Goal: Information Seeking & Learning: Learn about a topic

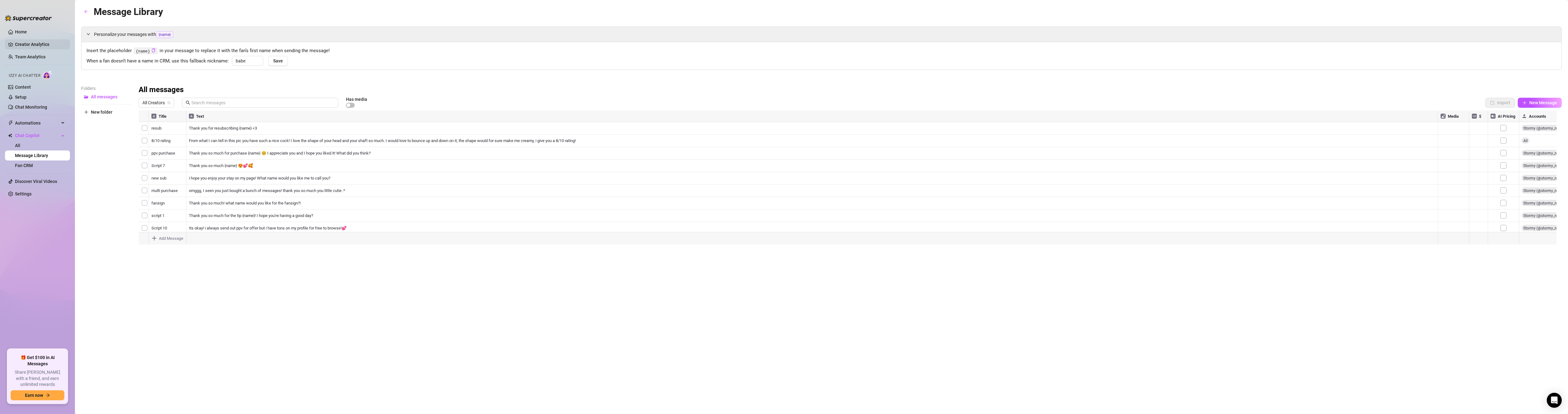
click at [38, 45] on link "Creator Analytics" at bounding box center [40, 44] width 50 height 10
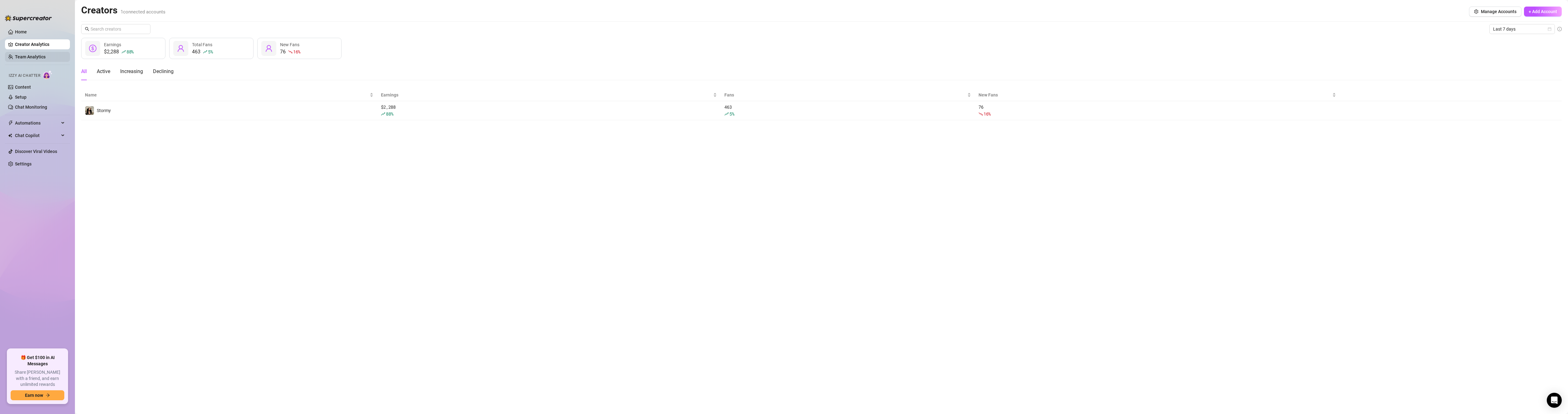
click at [27, 57] on link "Team Analytics" at bounding box center [30, 57] width 30 height 5
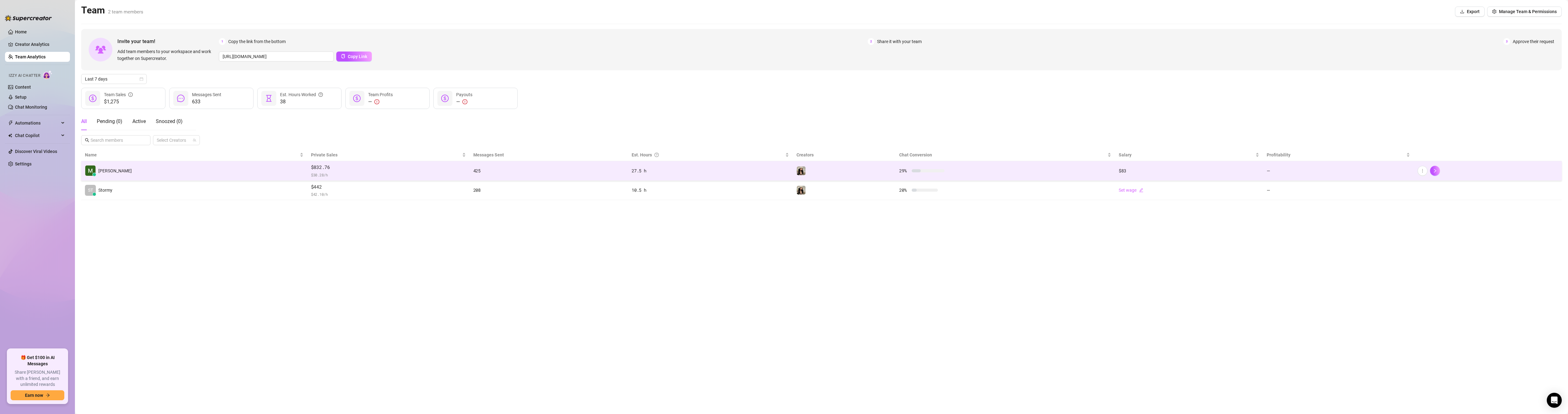
click at [353, 170] on span "$832.76" at bounding box center [388, 167] width 155 height 7
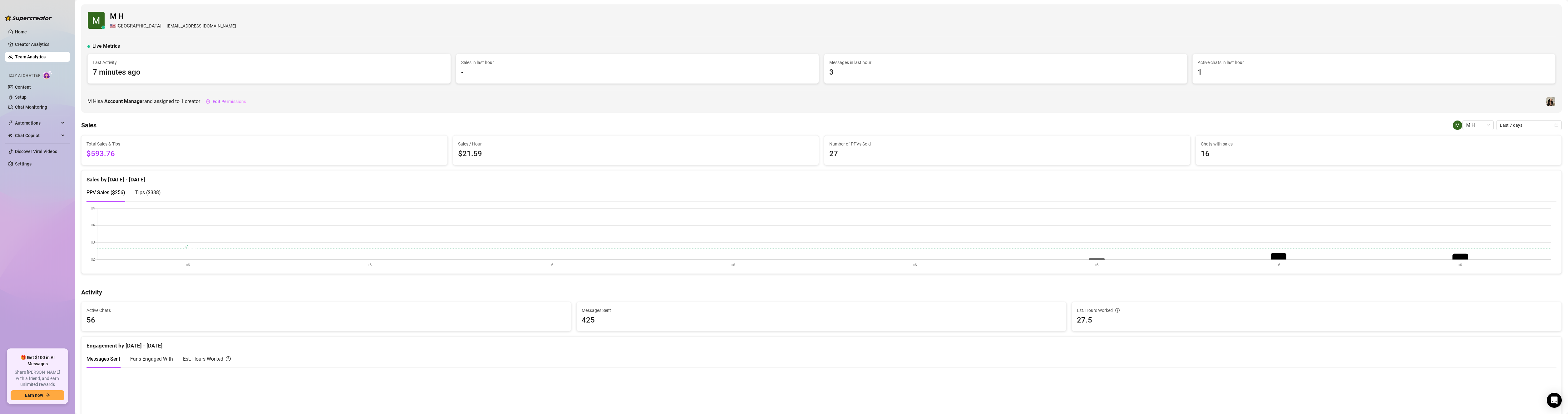
click at [146, 195] on span "Tips ( $338 )" at bounding box center [148, 192] width 26 height 6
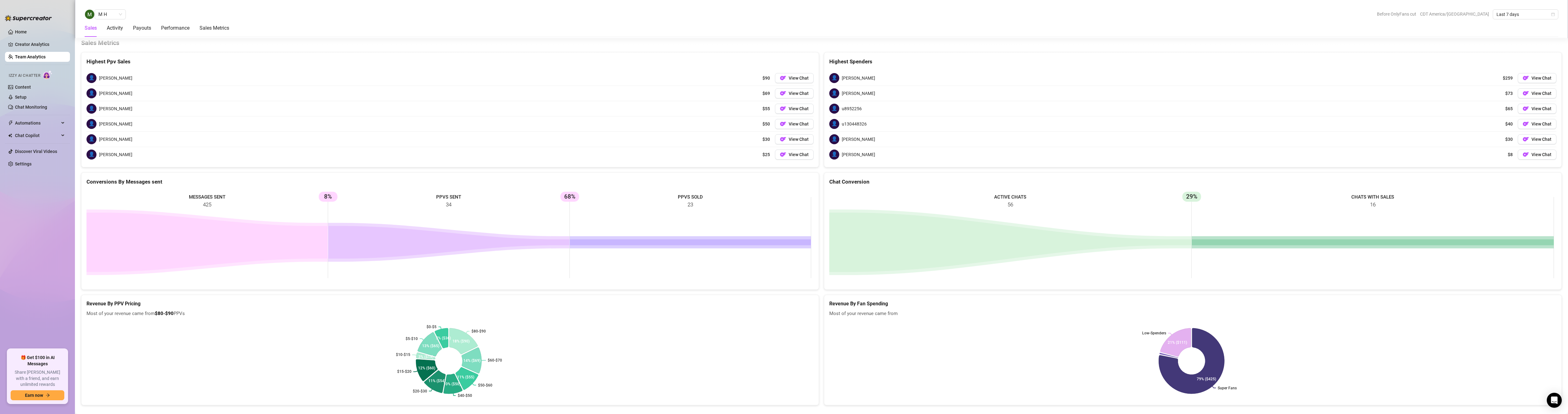
scroll to position [955, 0]
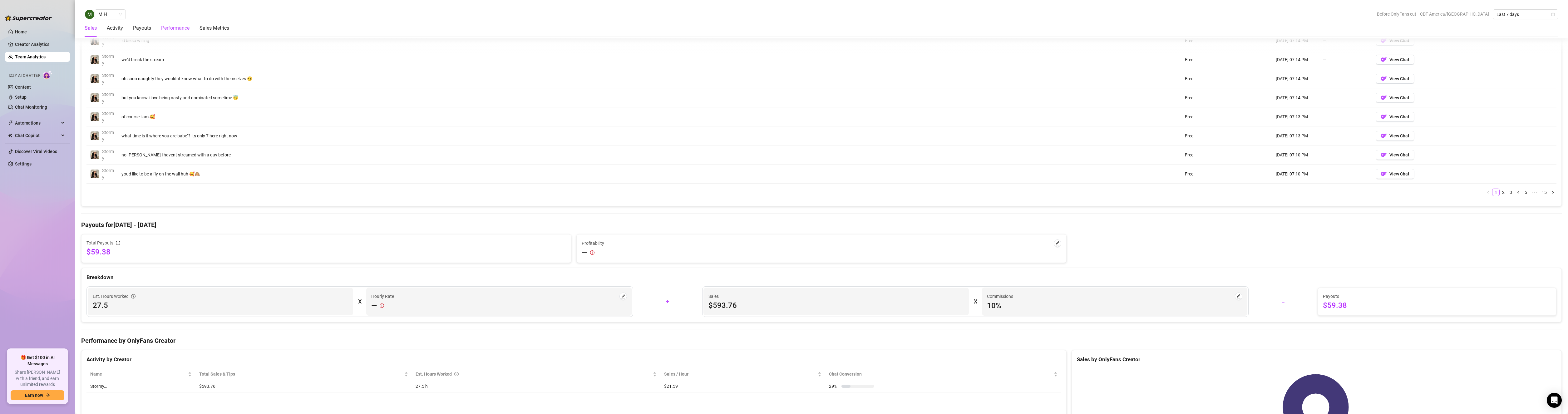
click at [167, 26] on div "Performance" at bounding box center [175, 28] width 29 height 7
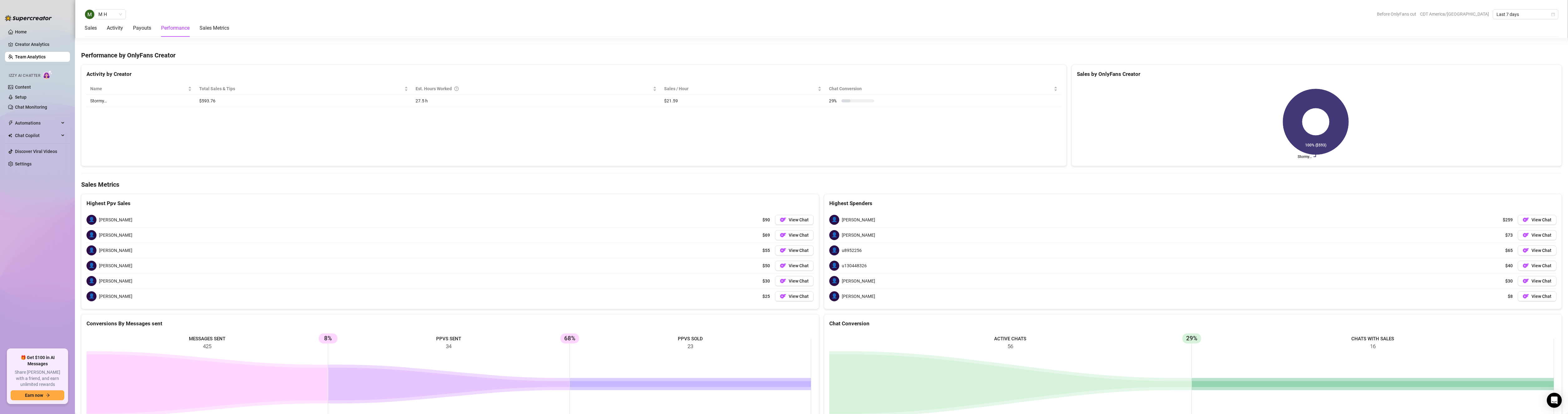
scroll to position [813, 0]
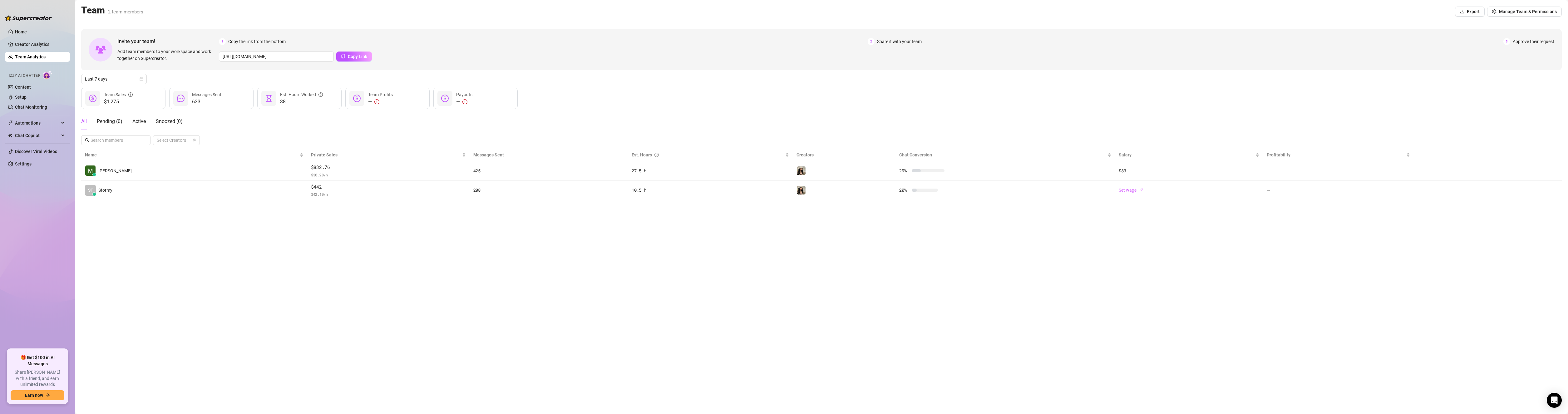
click at [225, 282] on main "Team 2 team members Export Manage Team & Permissions Invite your team! Add team…" at bounding box center [821, 207] width 1493 height 414
click at [376, 102] on icon "exclamation-circle" at bounding box center [377, 102] width 5 height 5
click at [357, 99] on icon "dollar-circle" at bounding box center [357, 98] width 7 height 7
click at [371, 102] on div "—" at bounding box center [380, 102] width 25 height 7
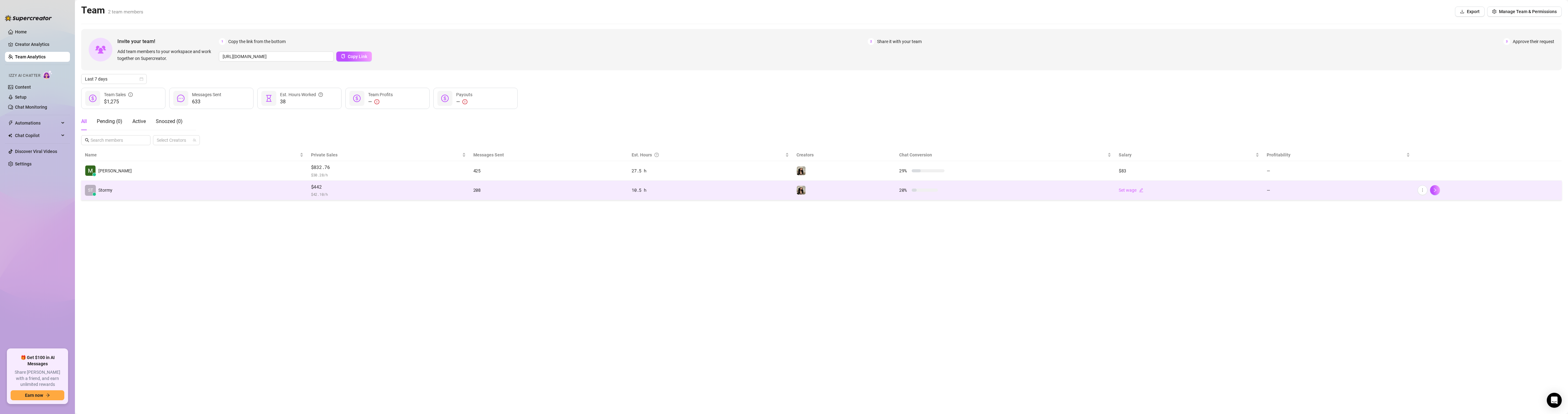
click at [237, 194] on td "ST Stormy" at bounding box center [194, 191] width 226 height 19
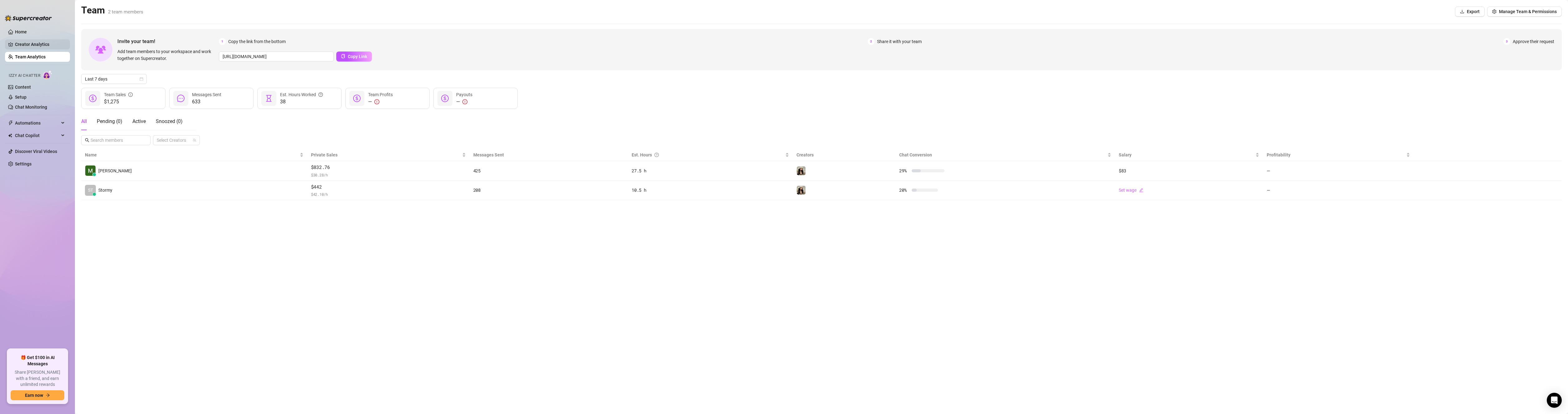
click at [21, 44] on link "Creator Analytics" at bounding box center [40, 44] width 50 height 10
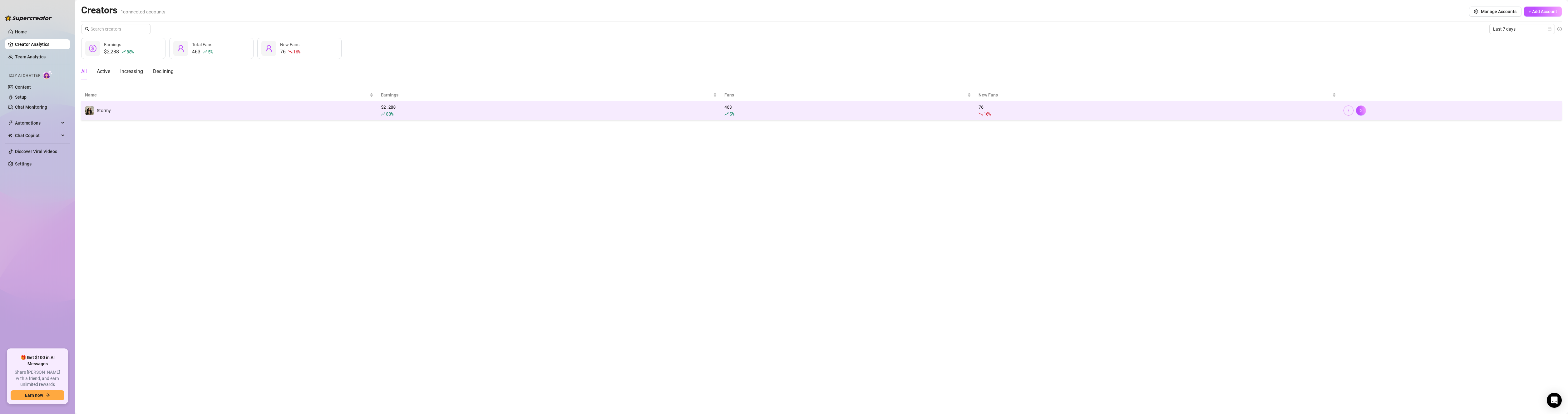
click at [1351, 110] on button "button" at bounding box center [1348, 110] width 10 height 10
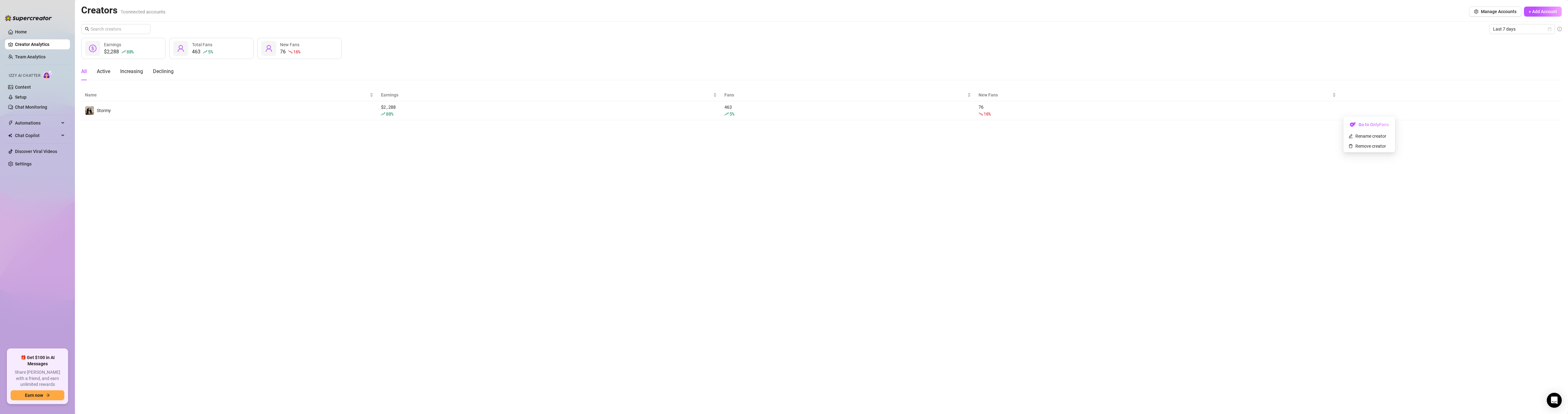
click at [1438, 167] on main "Creators 1 connected accounts Manage Accounts + Add Account Last 7 days $2,288 …" at bounding box center [821, 207] width 1493 height 414
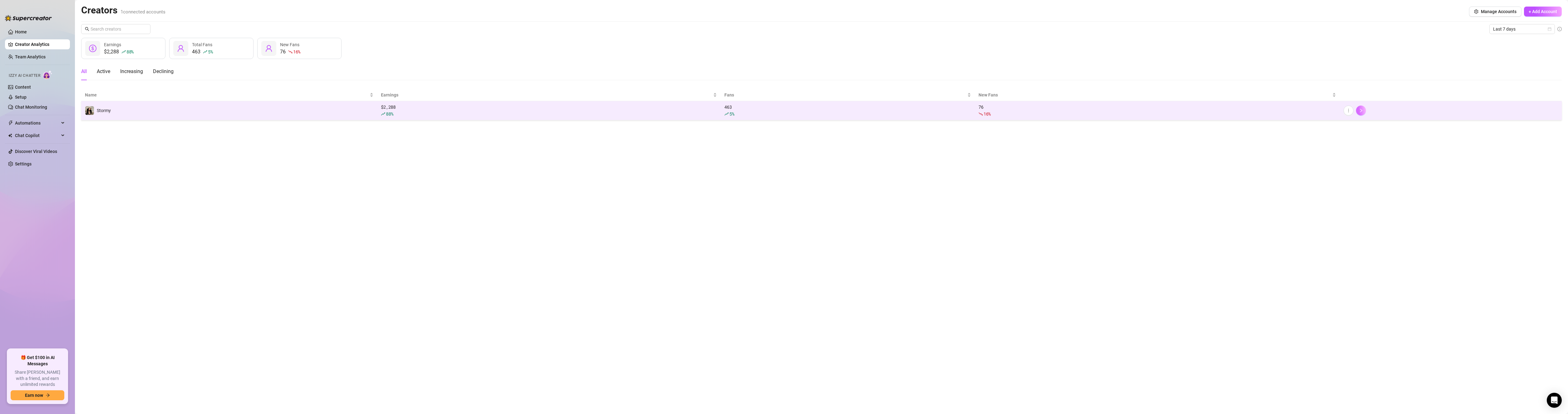
click at [1360, 111] on icon "right" at bounding box center [1360, 110] width 4 height 4
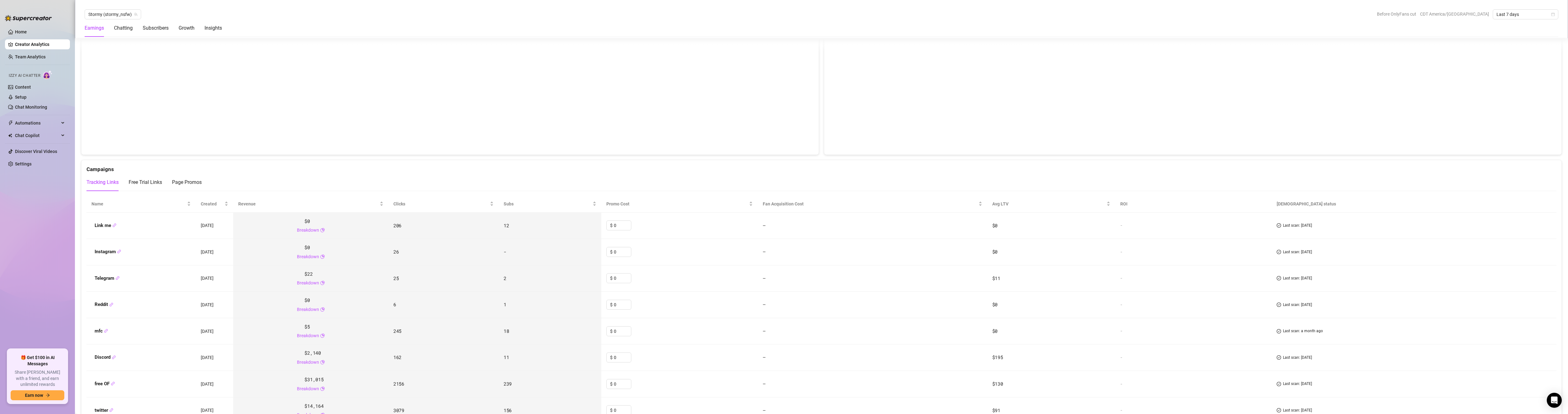
scroll to position [749, 0]
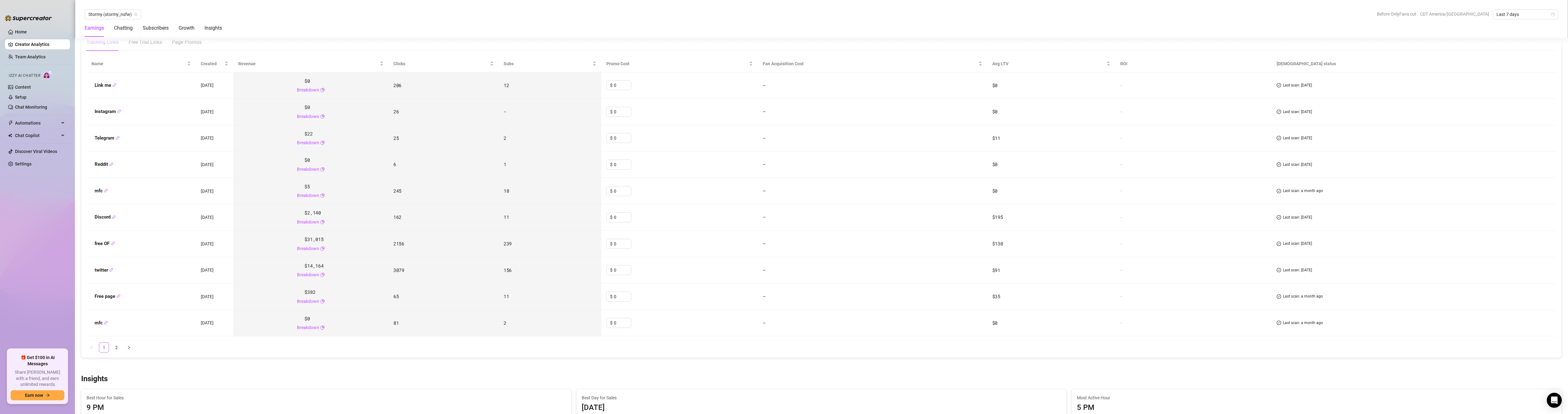
click at [15, 274] on ul "Home Creator Analytics Team Analytics Izzy AI Chatter Content Setup Chat Monito…" at bounding box center [37, 185] width 65 height 322
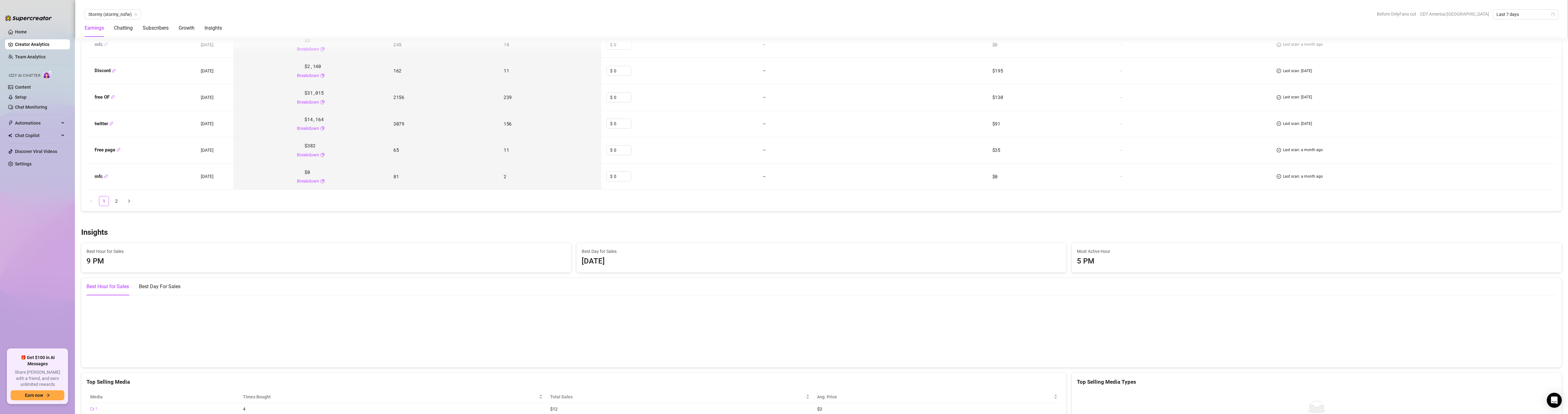
scroll to position [999, 0]
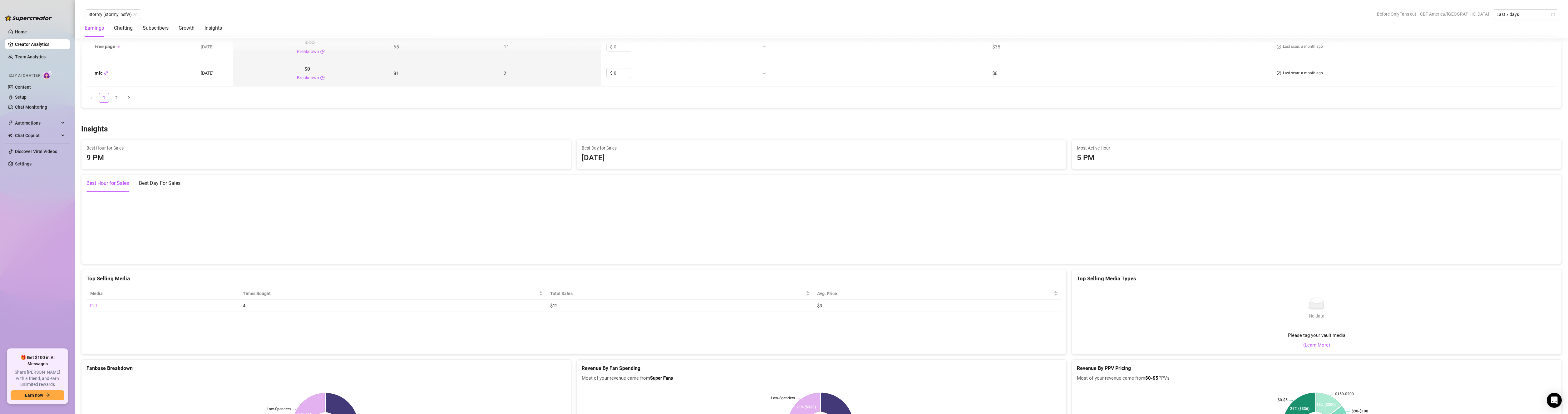
click at [29, 272] on ul "Home Creator Analytics Team Analytics Izzy AI Chatter Content Setup Chat Monito…" at bounding box center [37, 185] width 65 height 322
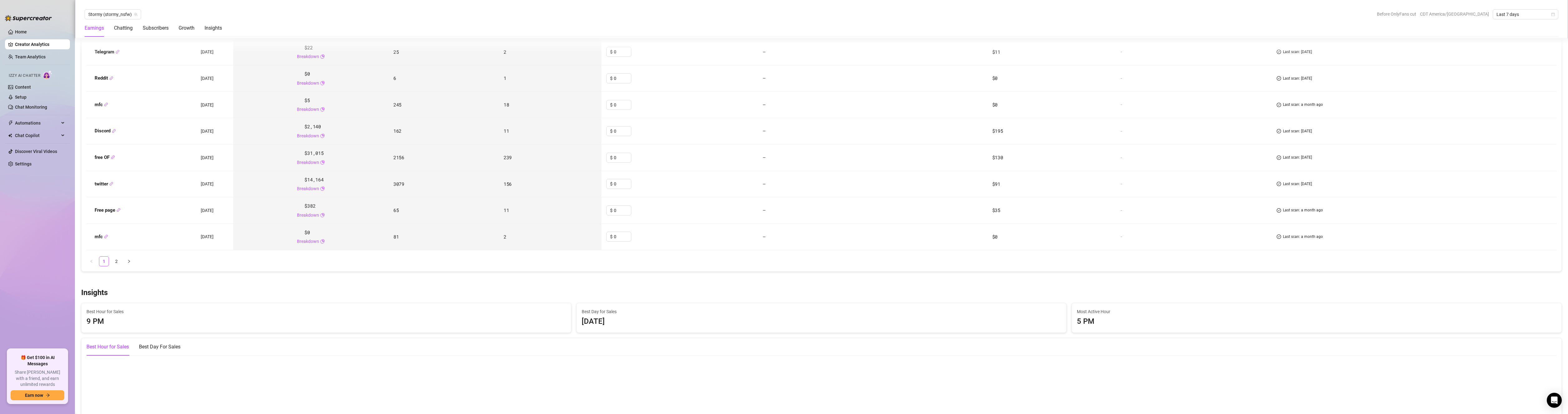
scroll to position [839, 0]
click at [111, 260] on ul "1 2" at bounding box center [821, 258] width 1470 height 10
click at [115, 260] on link "2" at bounding box center [116, 258] width 9 height 9
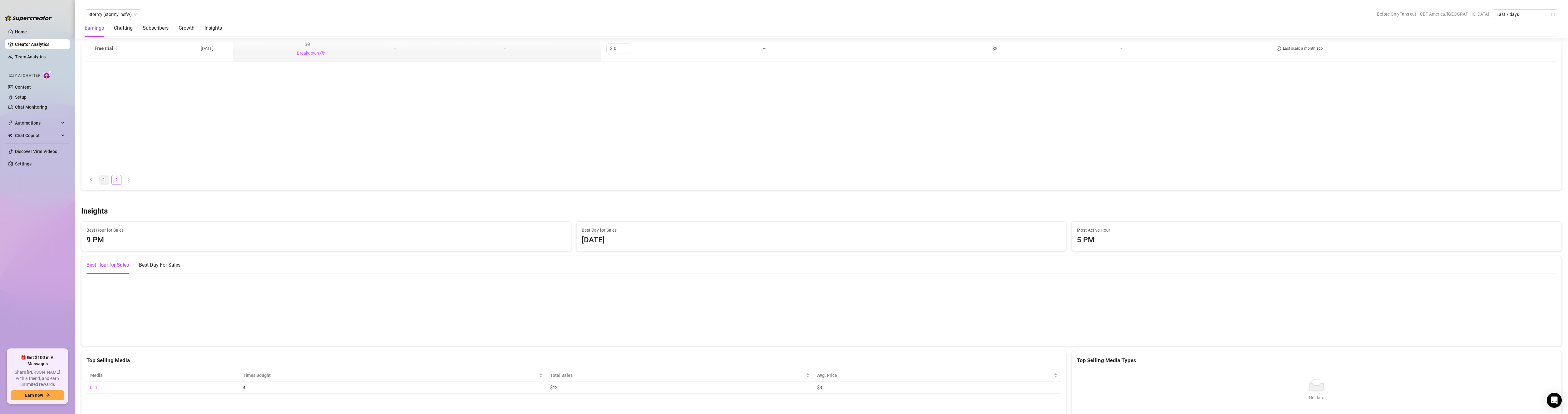
click at [102, 181] on link "1" at bounding box center [103, 180] width 9 height 9
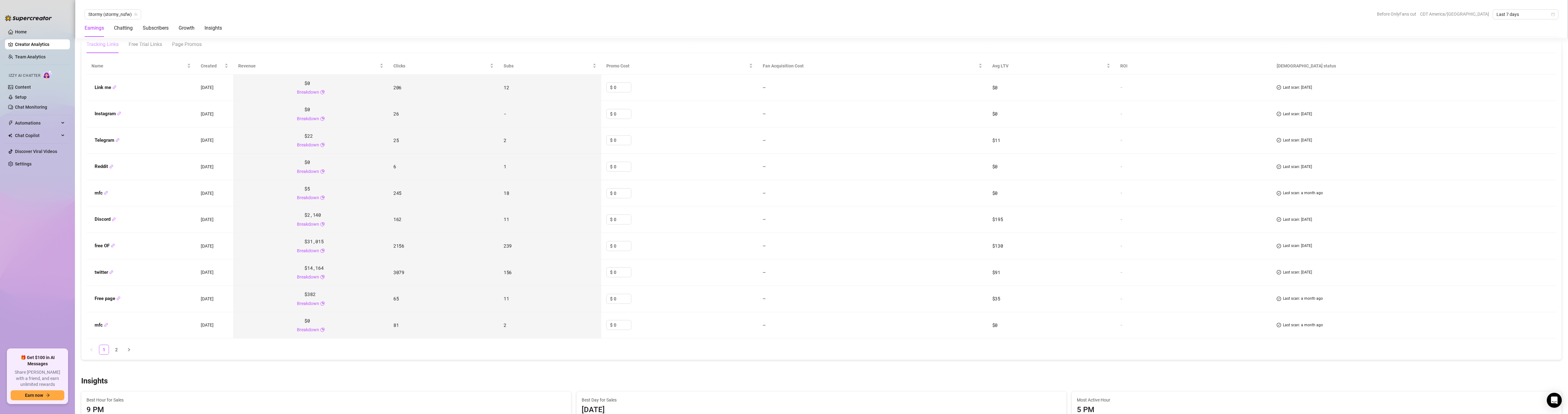
scroll to position [714, 0]
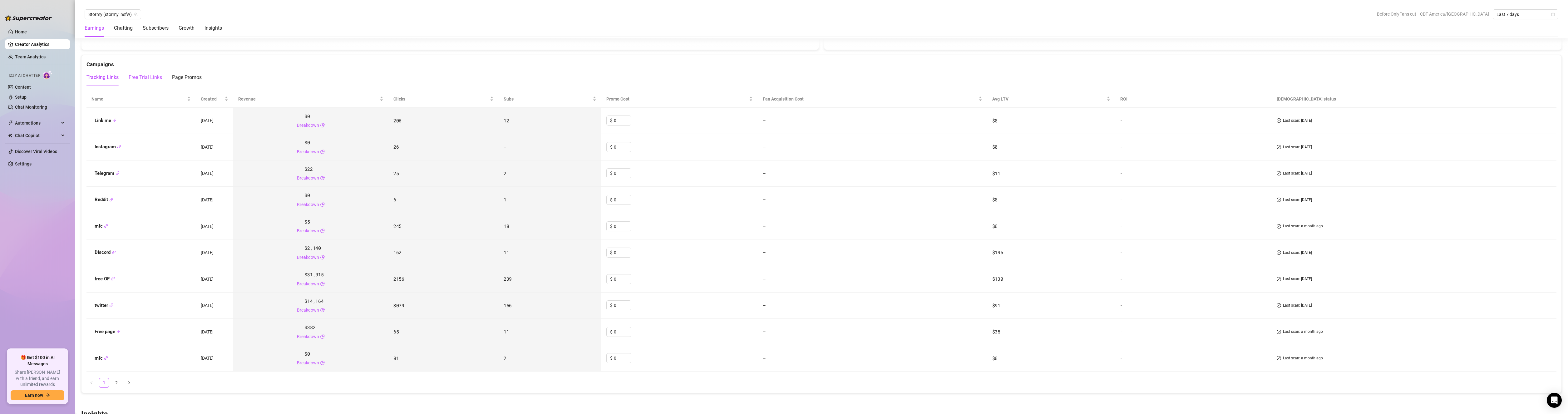
click at [139, 74] on div "Free Trial Links" at bounding box center [145, 77] width 33 height 7
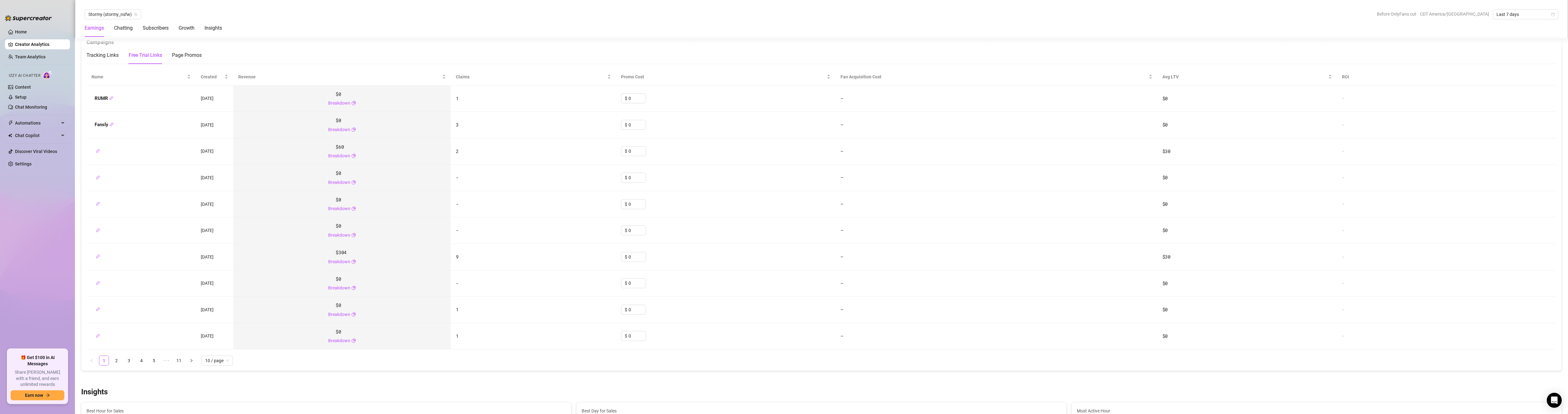
scroll to position [745, 0]
click at [177, 353] on link "11" at bounding box center [178, 351] width 9 height 9
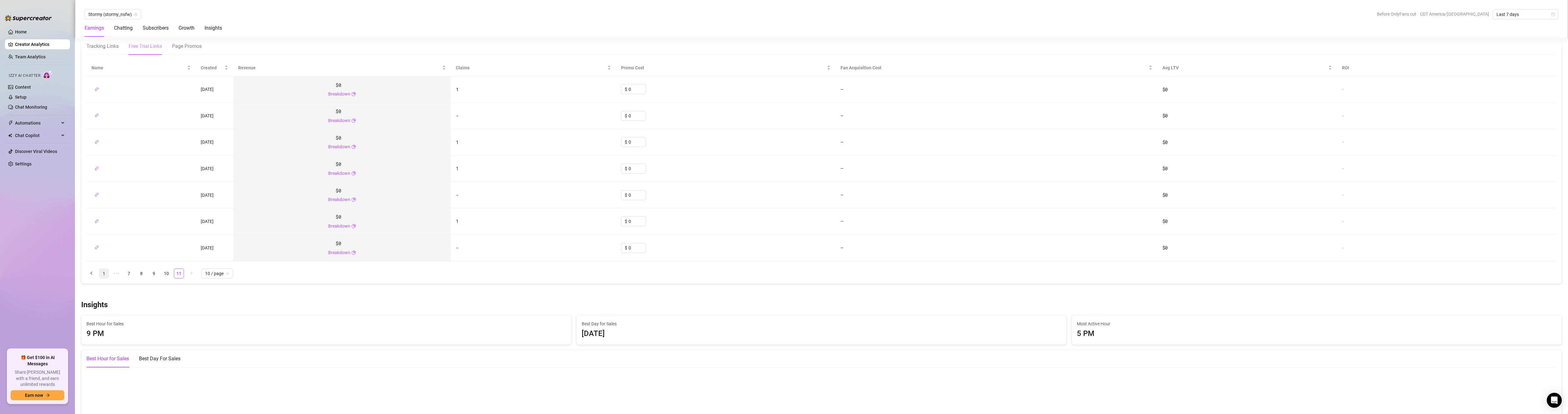
click at [102, 275] on link "1" at bounding box center [103, 273] width 9 height 9
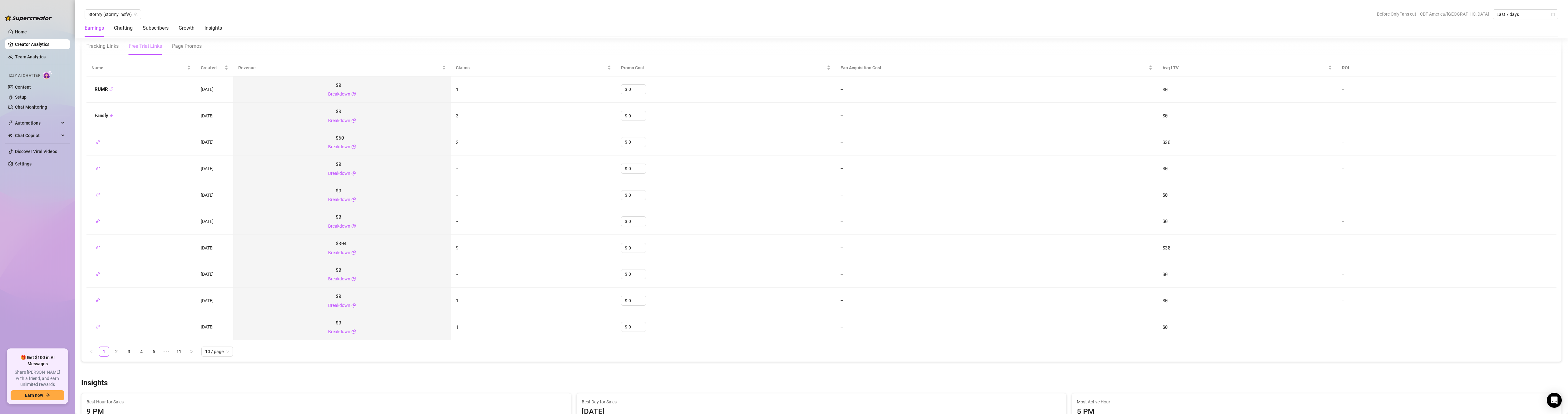
click at [171, 50] on div "Tracking Links Free Trial Links Page Promos" at bounding box center [144, 46] width 115 height 18
click at [180, 46] on div "Page Promos" at bounding box center [187, 46] width 30 height 7
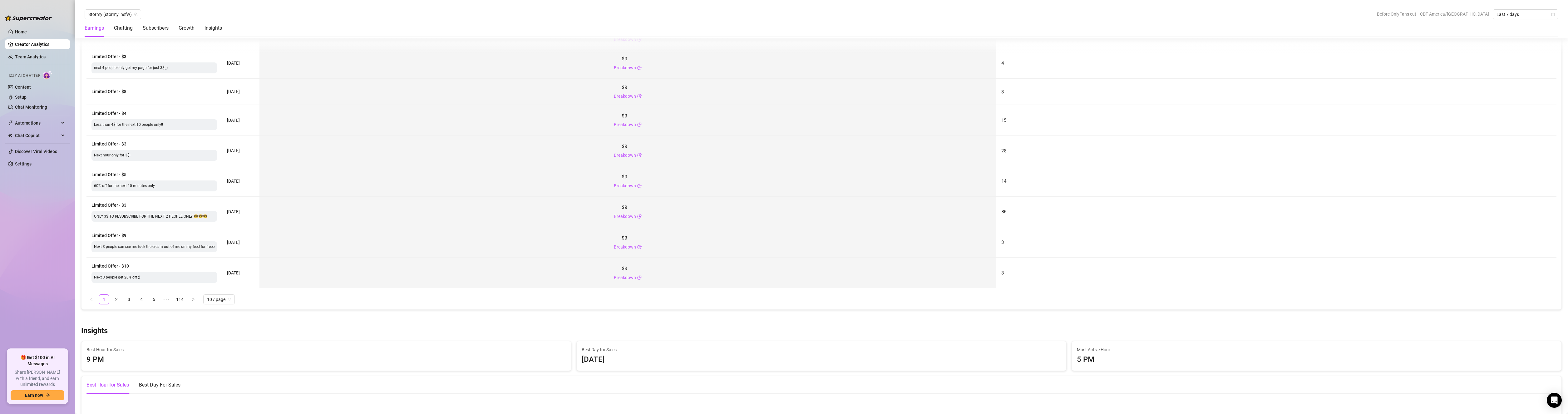
scroll to position [839, 0]
click at [117, 287] on link "2" at bounding box center [116, 287] width 9 height 9
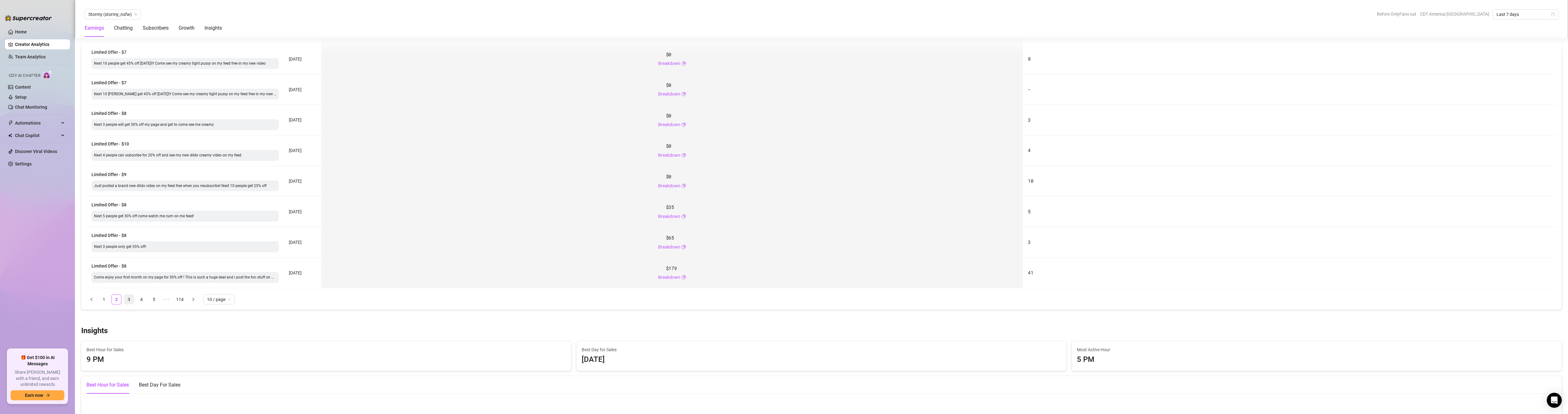
click at [132, 300] on link "3" at bounding box center [128, 299] width 9 height 9
click at [103, 29] on div "Earnings" at bounding box center [94, 28] width 19 height 7
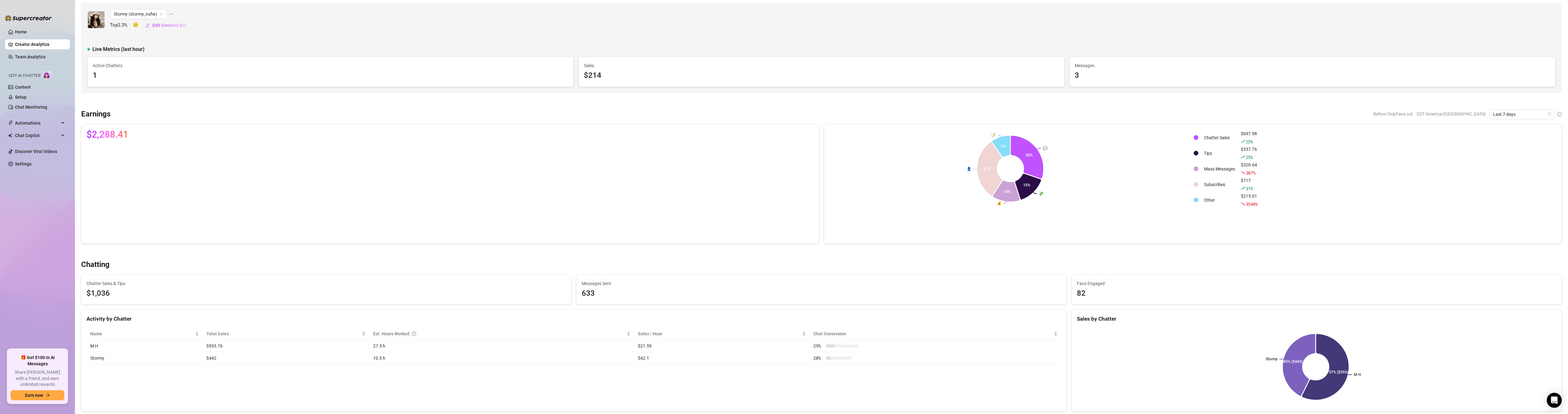
scroll to position [0, 0]
